Goal: Complete application form

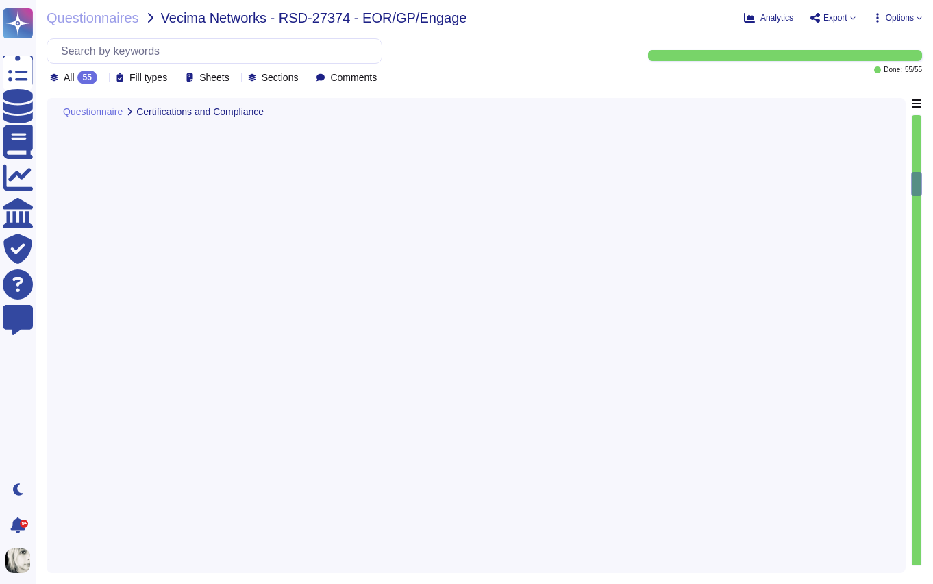
type textarea "Yes, [PERSON_NAME] holds several industry-recognized security certifications, i…"
type textarea "[PERSON_NAME] maintains formal written information security policies aligned wi…"
type textarea "[PERSON_NAME] conducts regular internal audits of its security controls and pra…"
type textarea "[PERSON_NAME] enforces an access control policy based on the principle of least…"
type textarea "[PERSON_NAME] ensures all system access requests are approved before granting p…"
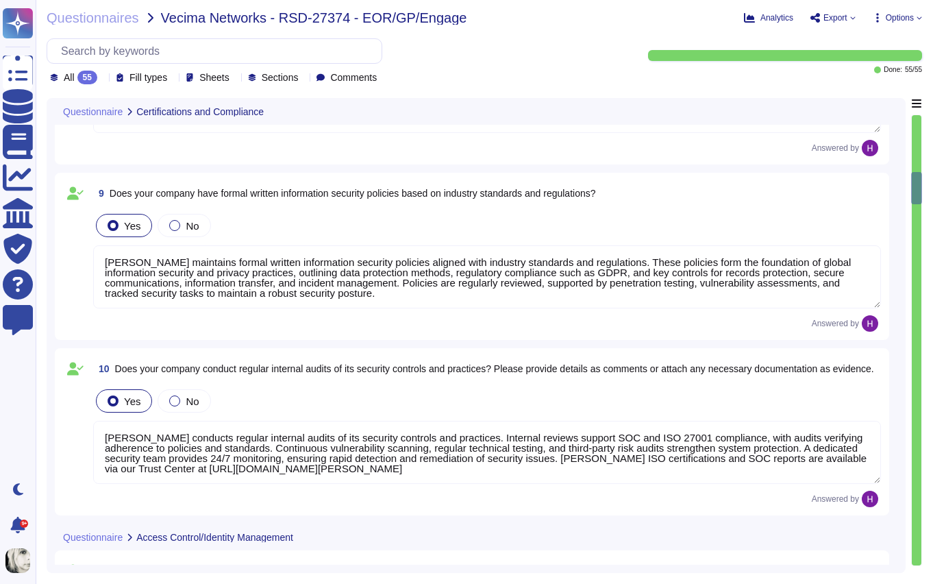
scroll to position [1, 0]
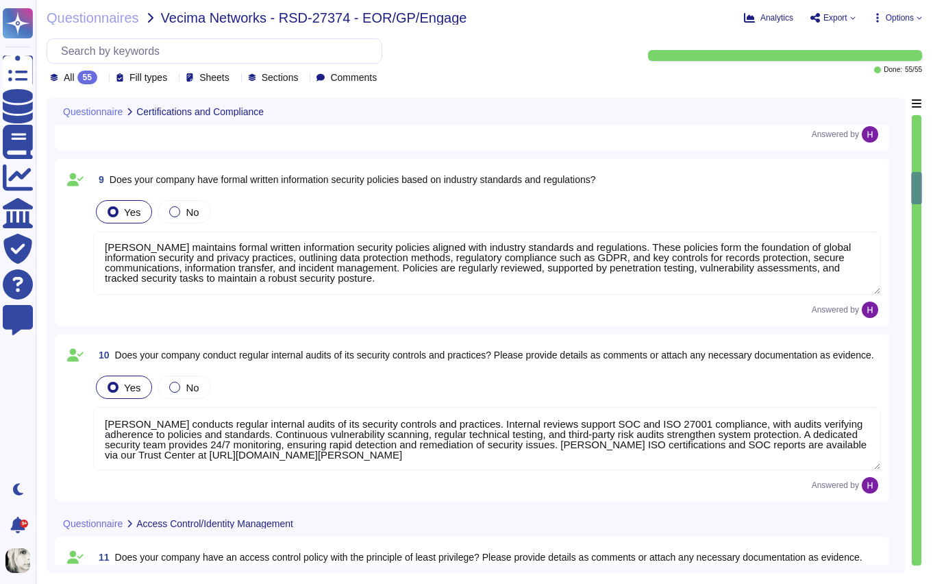
type textarea "[PERSON_NAME] has an authentication information policy that defines the secure …"
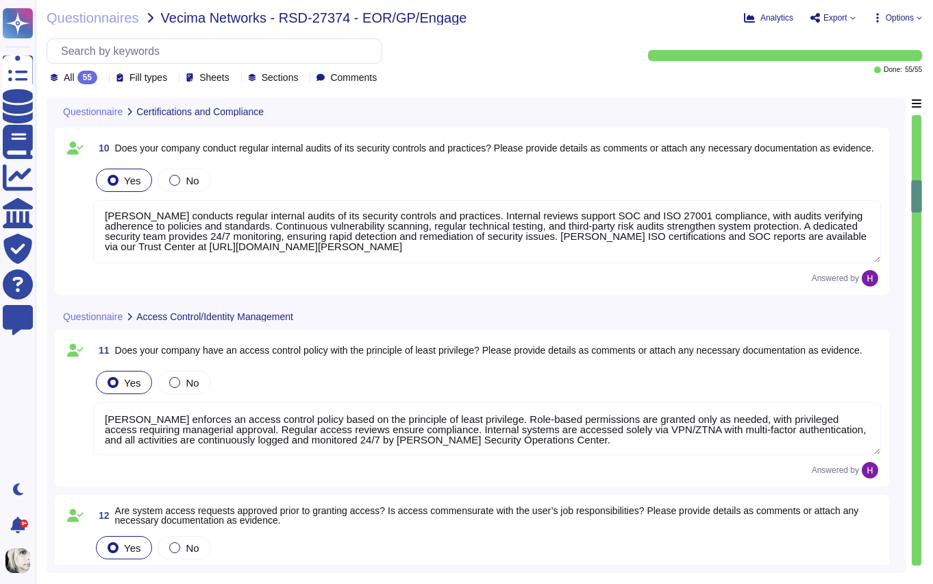
type textarea "[PERSON_NAME] has an access review policy to ensure access is revoked when no l…"
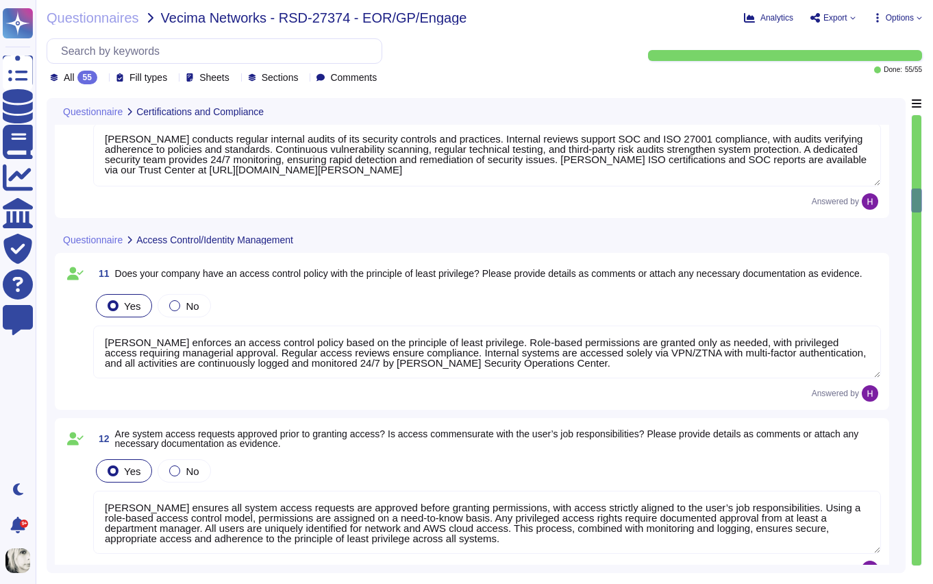
scroll to position [1303, 0]
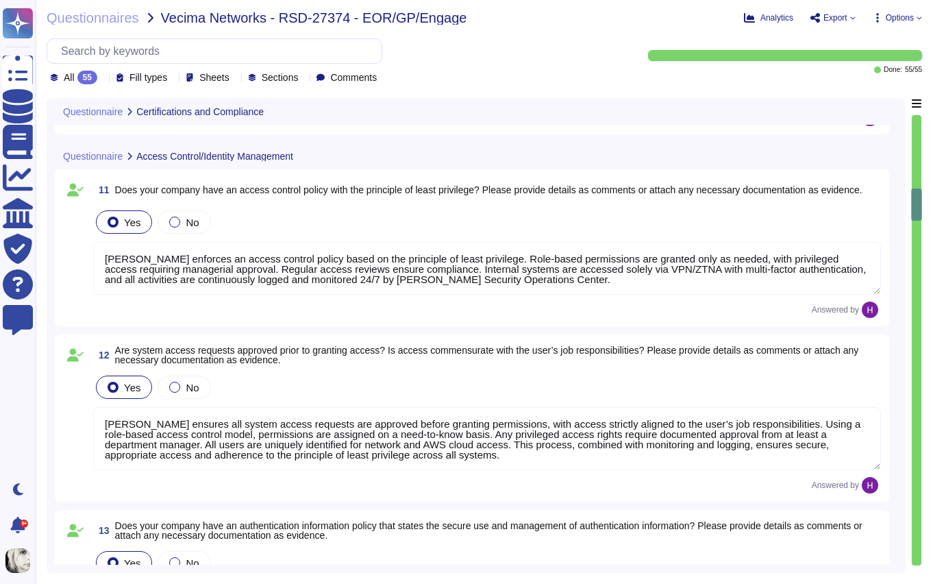
type textarea "[PERSON_NAME] enforces segregation of duties to prevent collusion or fraud, sup…"
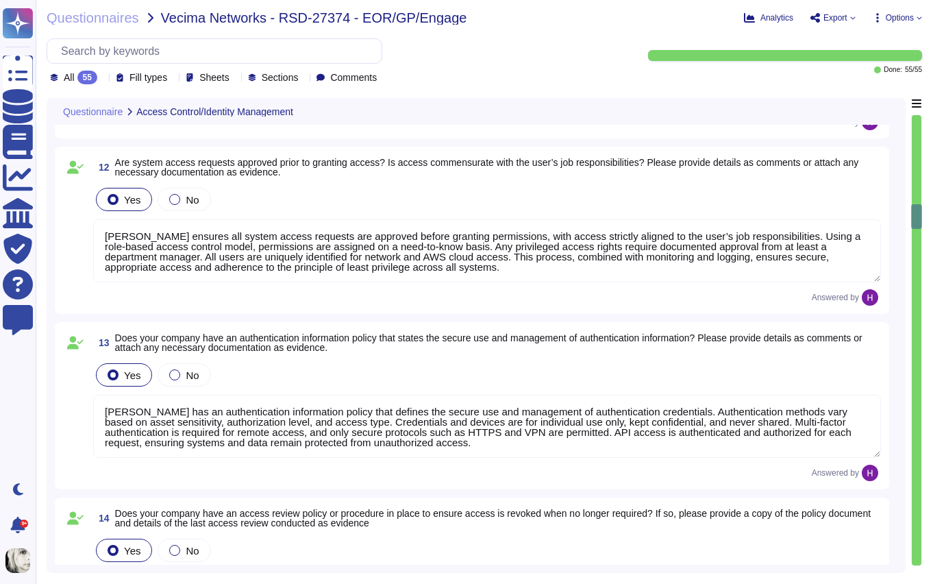
scroll to position [1631, 0]
type textarea "[PERSON_NAME] has policies and processes to authorize and oversee system connec…"
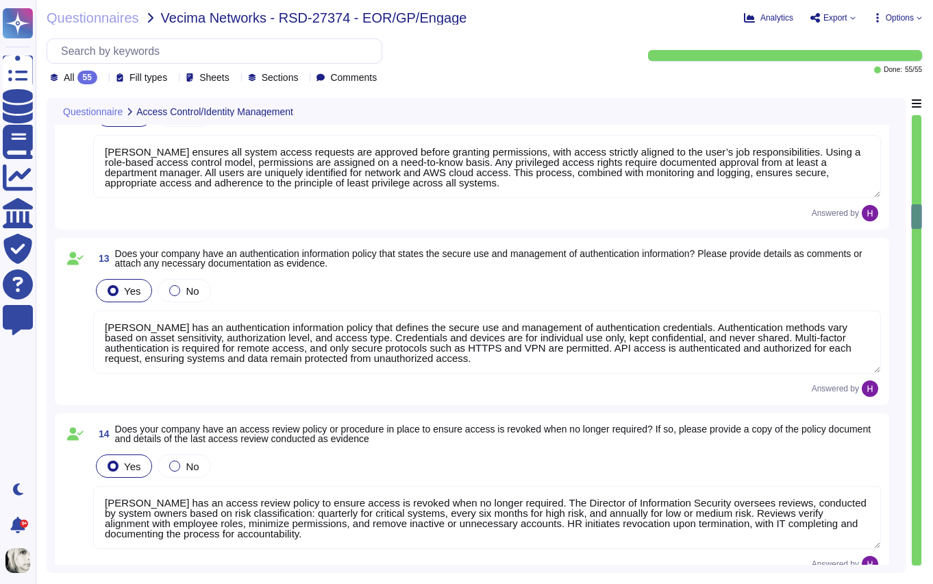
scroll to position [1, 0]
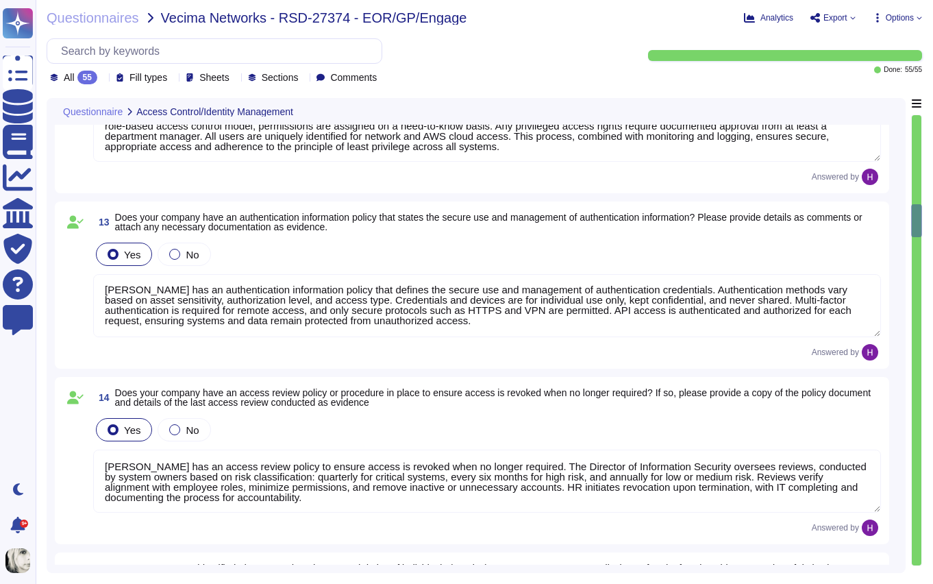
type textarea "[PERSON_NAME] collects and stores client data in AWS data centers located prima…"
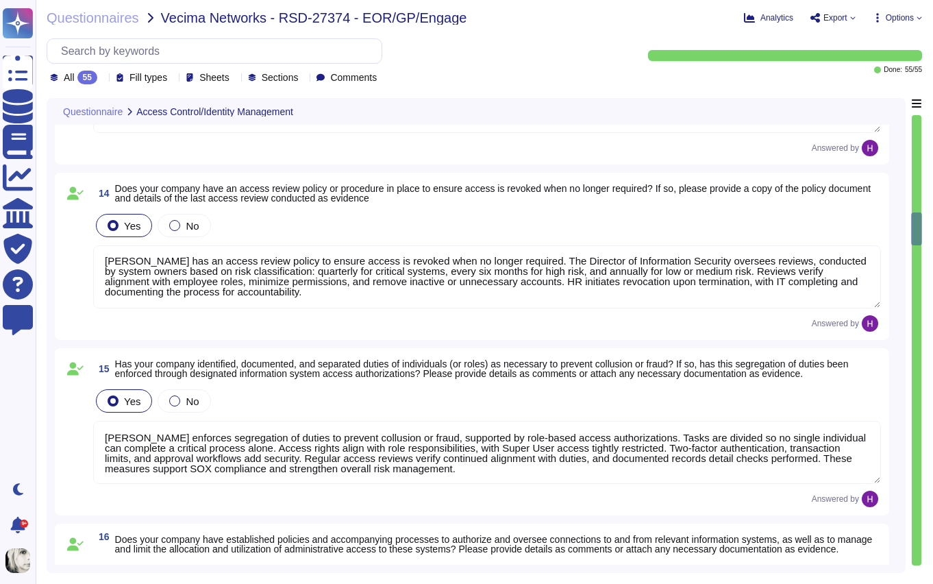
scroll to position [1872, 0]
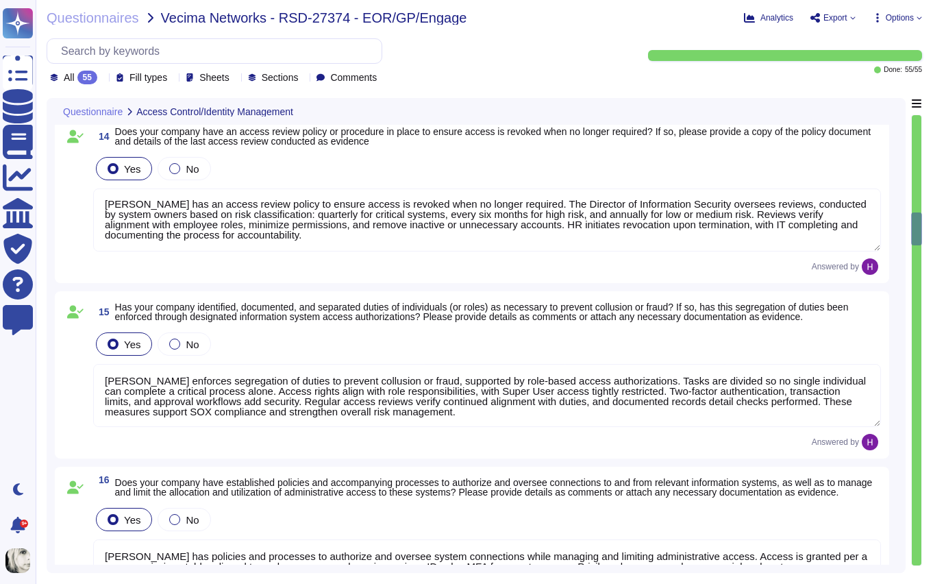
type textarea "[PERSON_NAME] will not be collecting or storing any Vecima Networks customer da…"
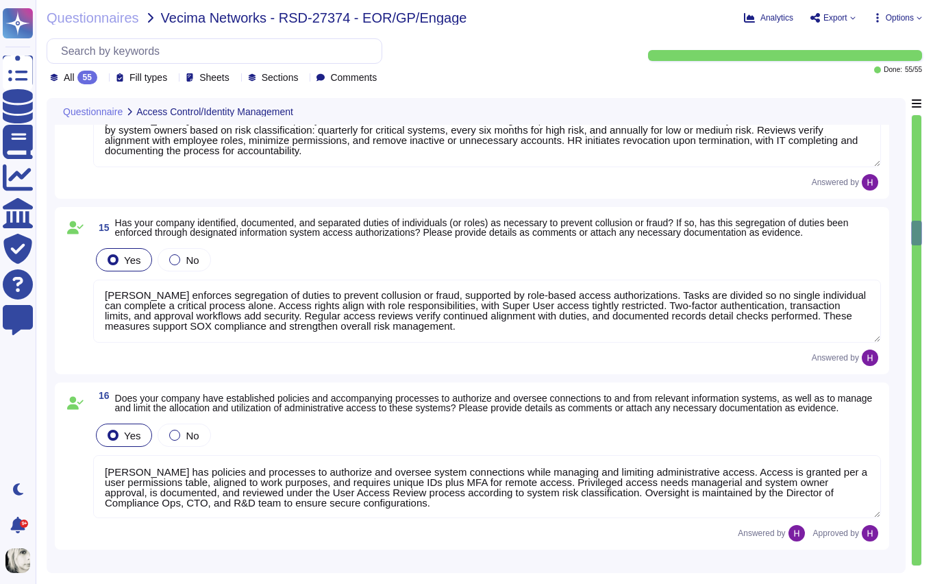
scroll to position [2023, 0]
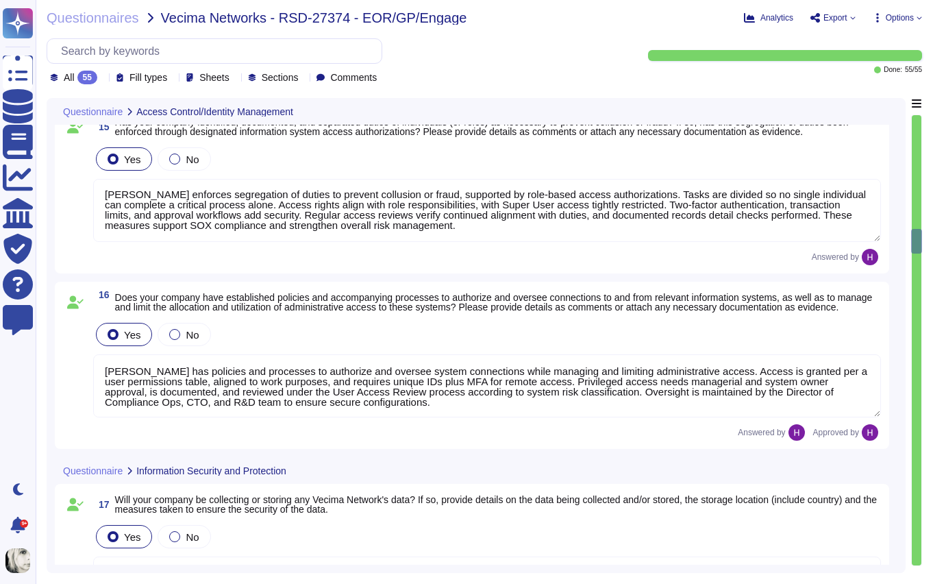
type textarea "[PERSON_NAME] may have access to clients’ sensitive information, including Pers…"
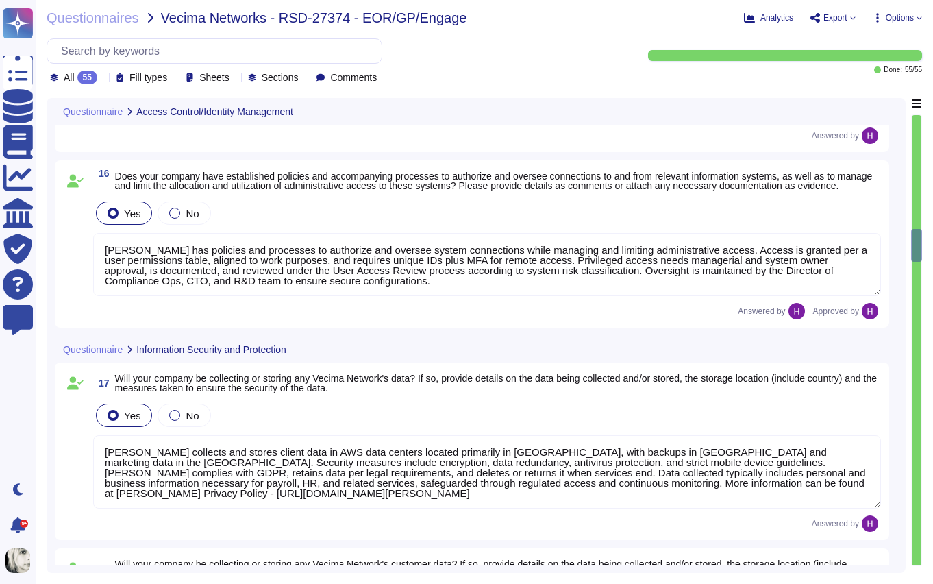
type textarea "Production data is hosted in AWS, and backed up and encrypted every day. All da…"
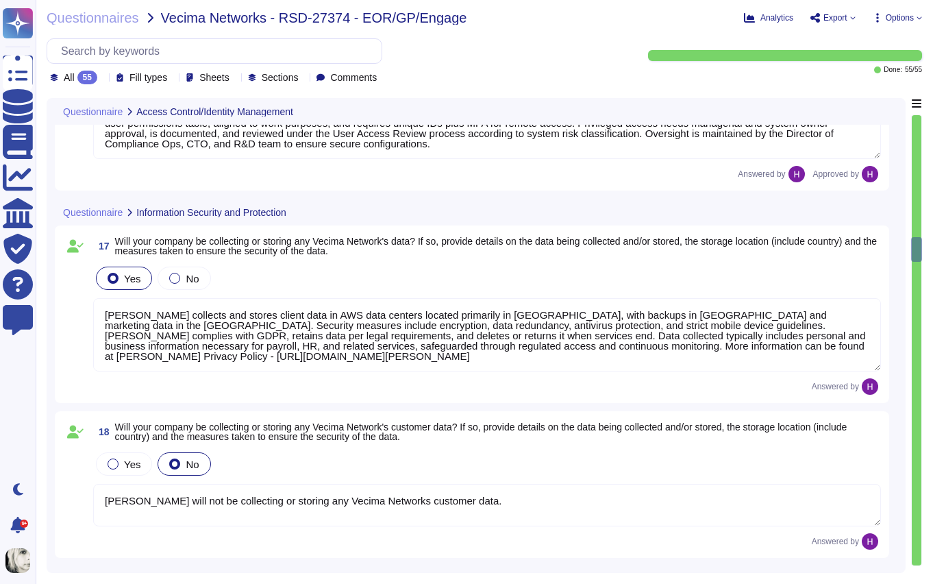
scroll to position [1, 0]
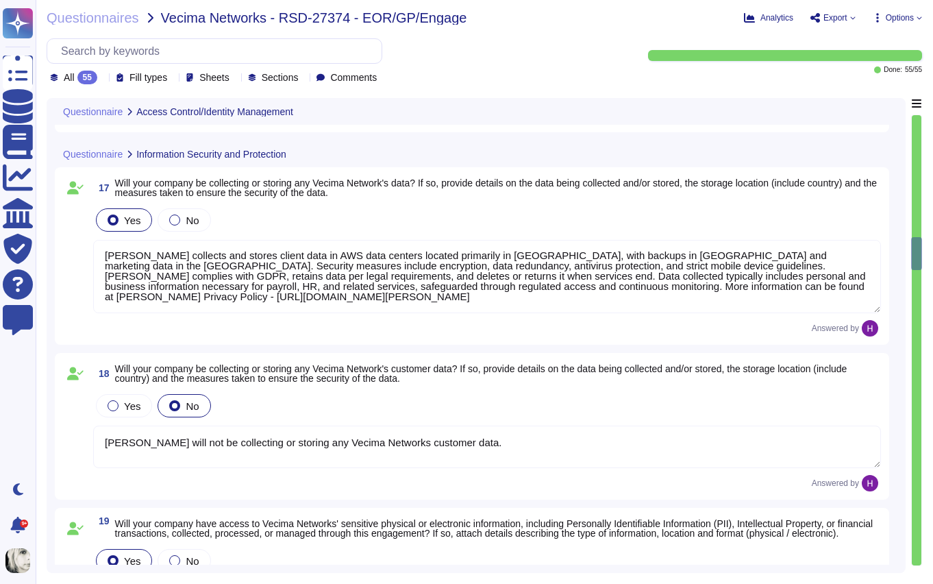
type textarea "[PERSON_NAME] has an Encryption Key Management Policy specifying preferred encr…"
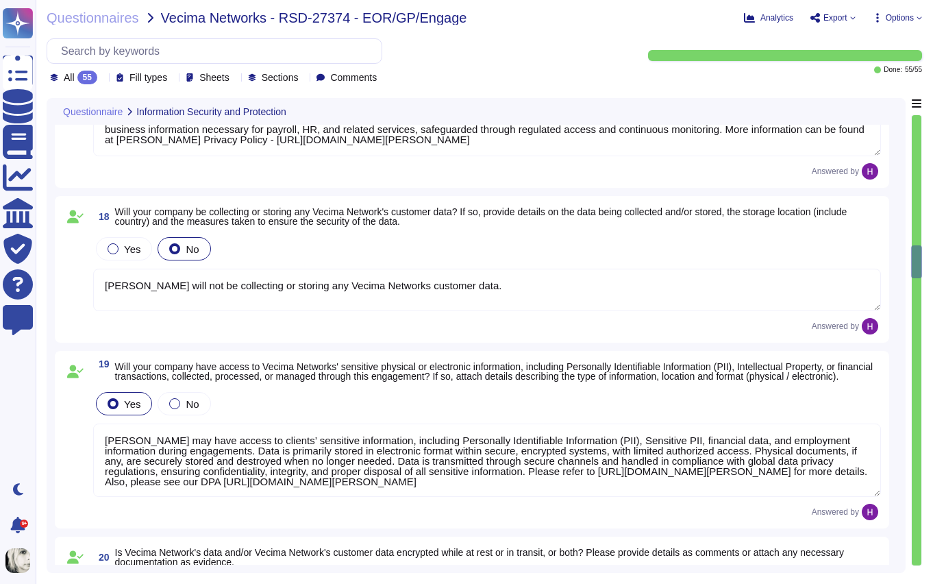
type textarea "[PERSON_NAME] has implemented Data Loss Prevention (DLP) measures to protect se…"
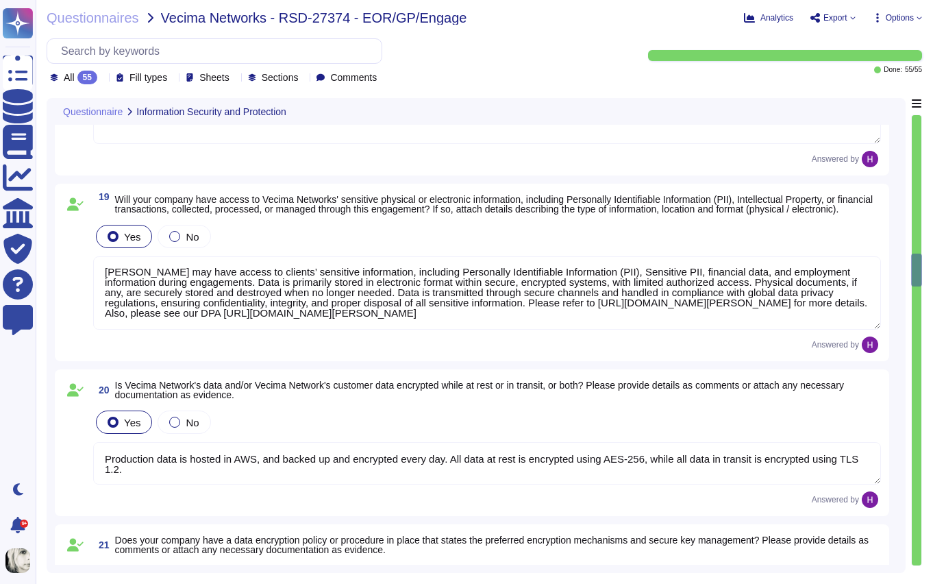
type textarea "This is outlined in the 'Information Sharing with Third Parties' section of our…"
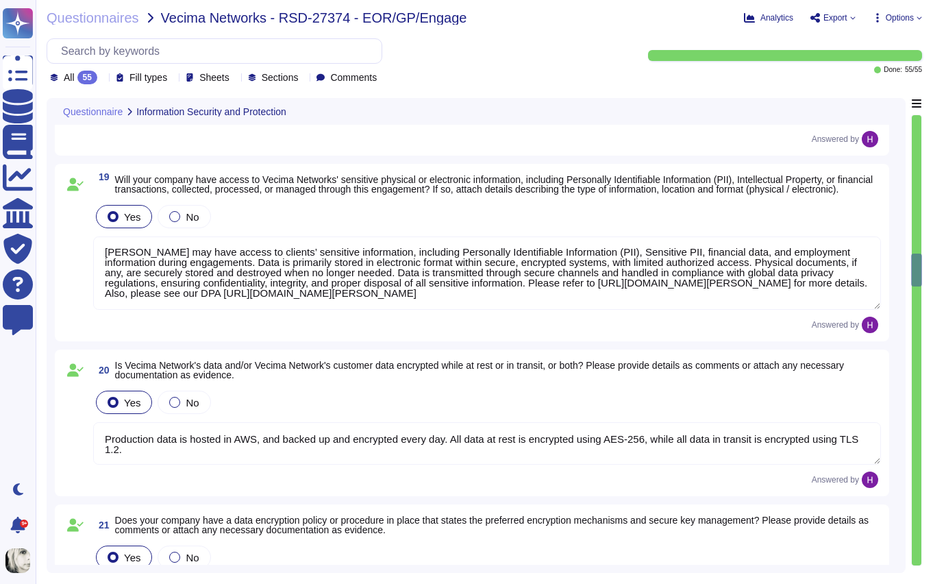
scroll to position [2736, 0]
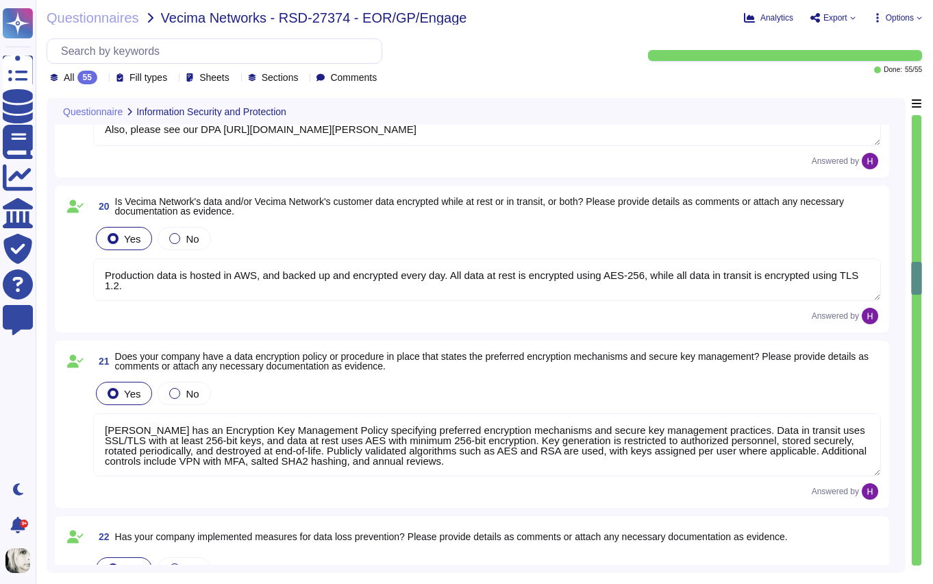
type textarea "Third parties are contractually obligated to follow our information security, c…"
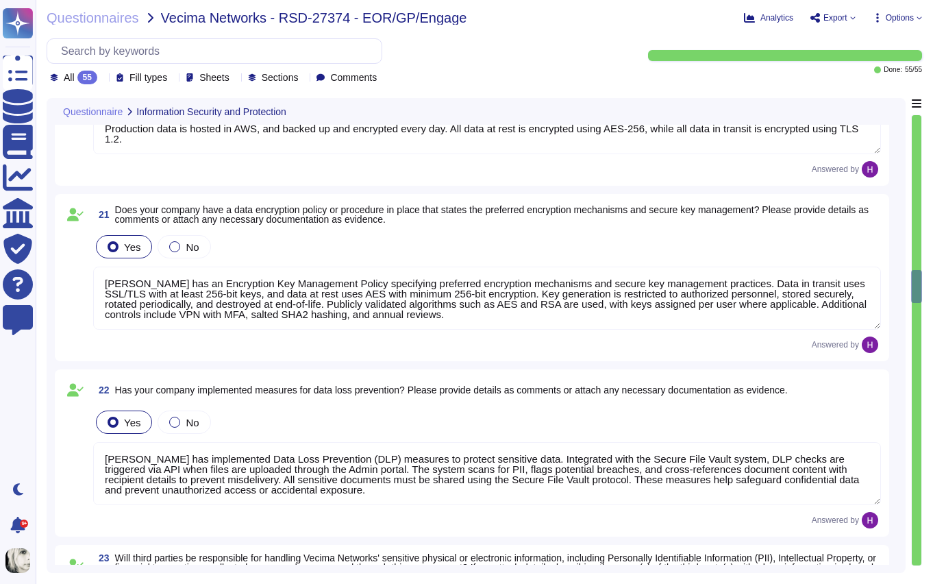
type textarea "[PERSON_NAME] encrypts user devices to protect information in the event of loss…"
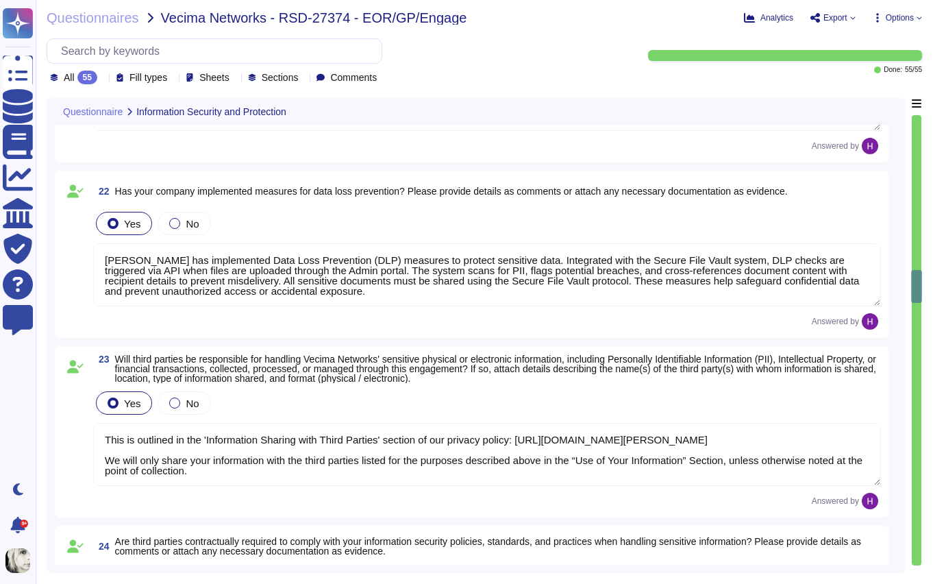
scroll to position [3291, 0]
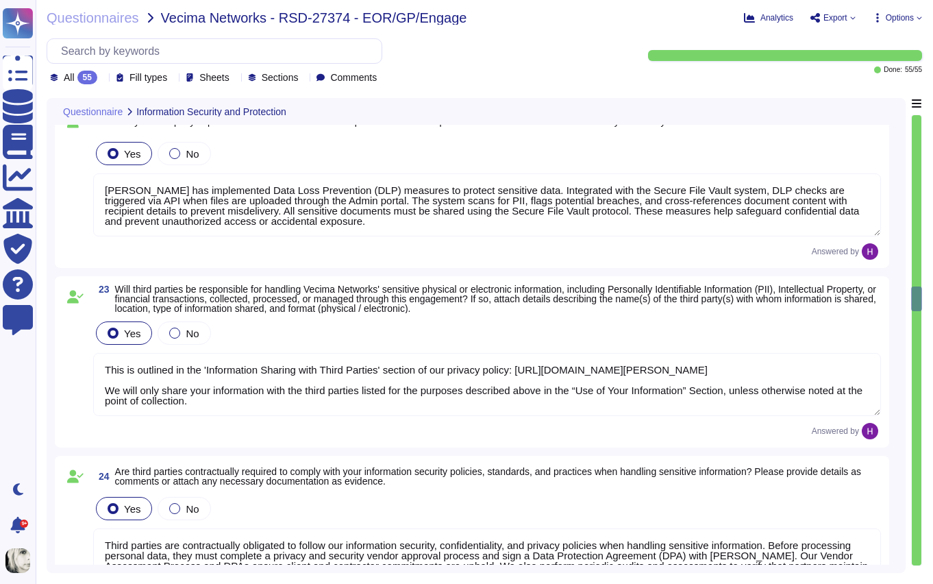
type textarea "[PERSON_NAME] has an information classification and labelling policy to ensure …"
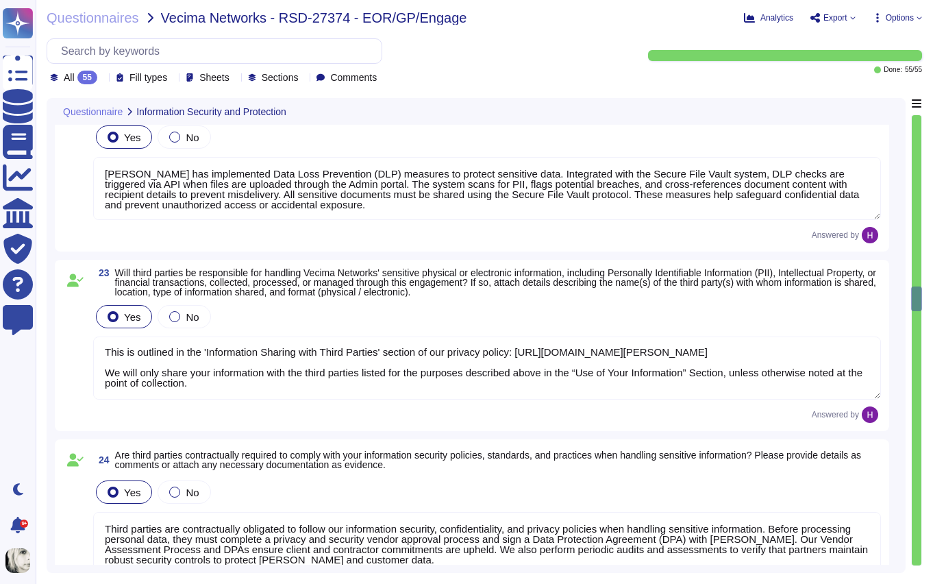
scroll to position [3323, 0]
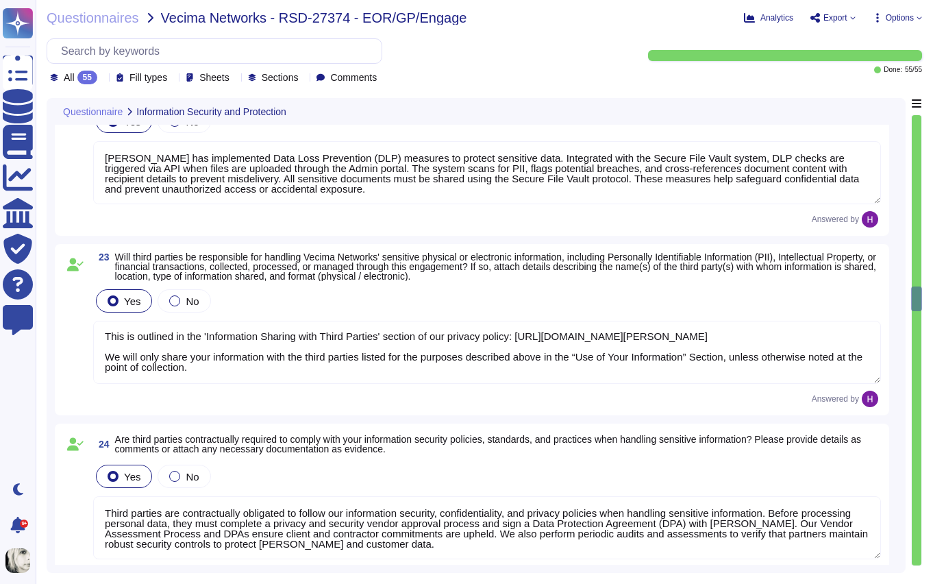
drag, startPoint x: 671, startPoint y: 337, endPoint x: 532, endPoint y: 338, distance: 138.4
click at [532, 338] on textarea "This is outlined in the 'Information Sharing with Third Parties' section of our…" at bounding box center [487, 352] width 788 height 63
